Goal: Navigation & Orientation: Understand site structure

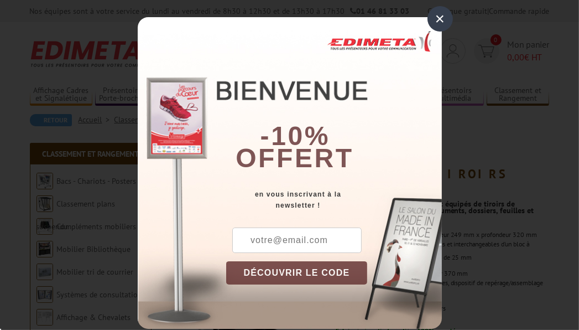
click at [435, 15] on div "×" at bounding box center [439, 18] width 25 height 25
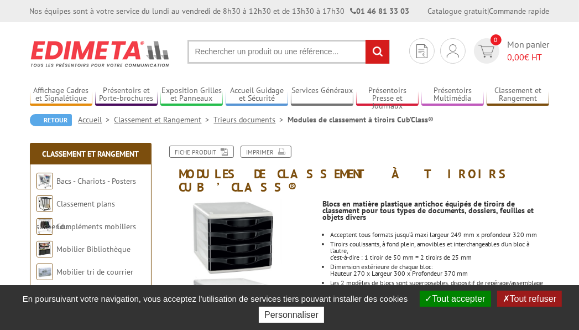
click at [91, 53] on img at bounding box center [100, 53] width 141 height 41
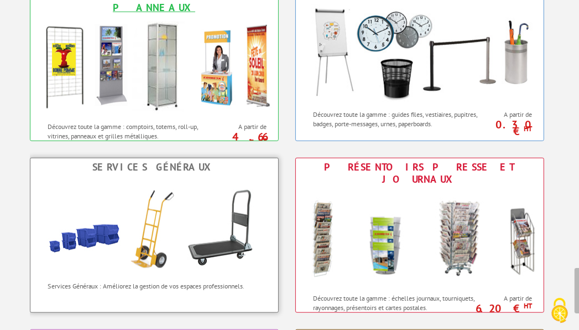
scroll to position [608, 0]
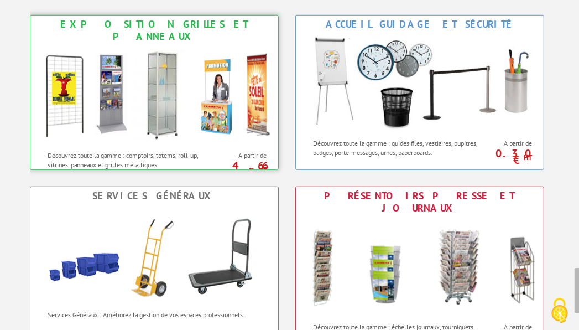
click at [136, 63] on img at bounding box center [154, 95] width 243 height 100
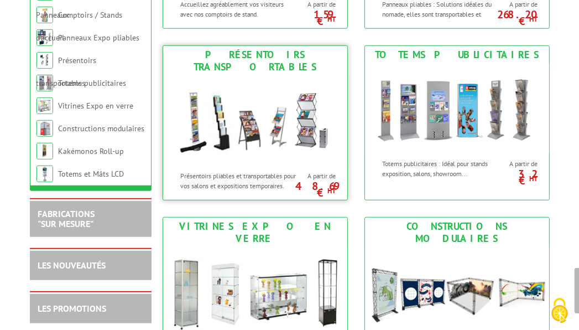
scroll to position [498, 0]
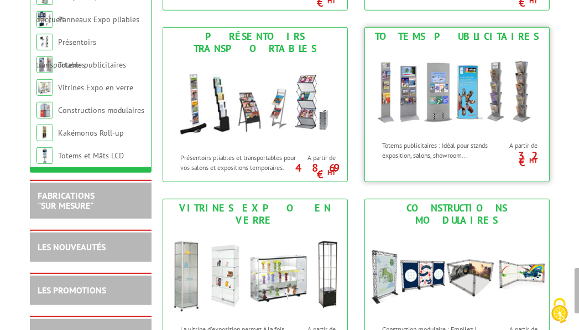
click at [459, 82] on img at bounding box center [457, 90] width 184 height 90
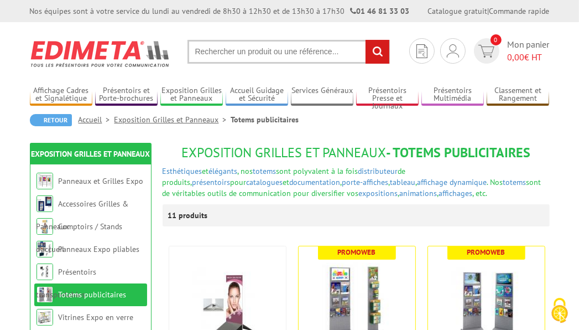
click at [124, 50] on img at bounding box center [100, 53] width 141 height 41
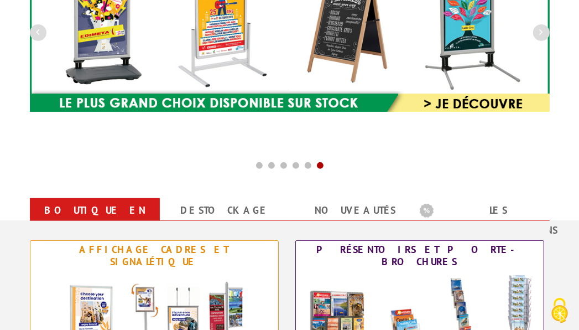
scroll to position [46, 0]
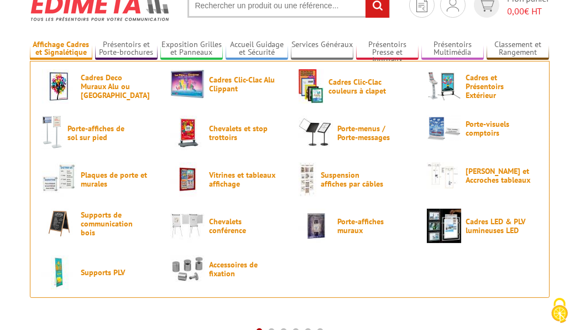
click at [73, 43] on link "Affichage Cadres et Signalétique" at bounding box center [61, 49] width 62 height 18
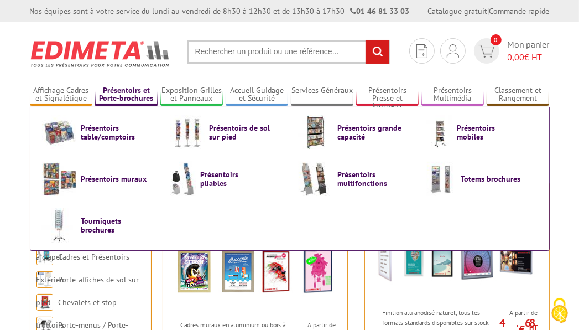
click at [135, 84] on li "Présentoirs et Porte-brochures Présentoirs table/comptoirs Présentoirs de sol s…" at bounding box center [126, 90] width 62 height 32
click at [137, 95] on link "Présentoirs et Porte-brochures" at bounding box center [126, 95] width 62 height 18
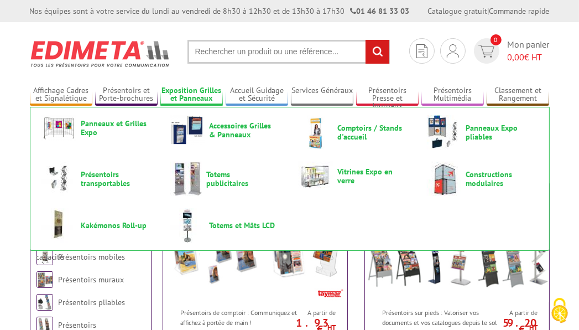
click at [212, 88] on link "Exposition Grilles et Panneaux" at bounding box center [191, 95] width 62 height 18
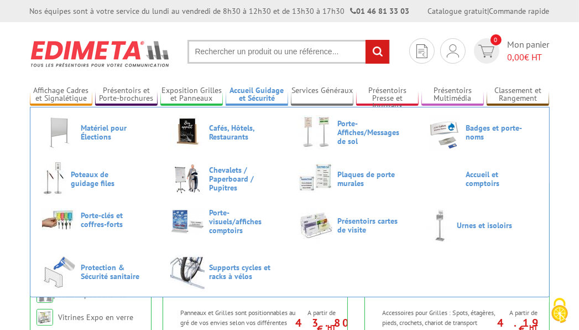
click at [253, 98] on link "Accueil Guidage et Sécurité" at bounding box center [257, 95] width 62 height 18
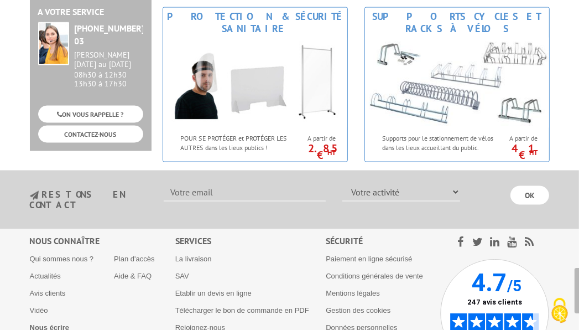
scroll to position [1217, 0]
